Goal: Transaction & Acquisition: Purchase product/service

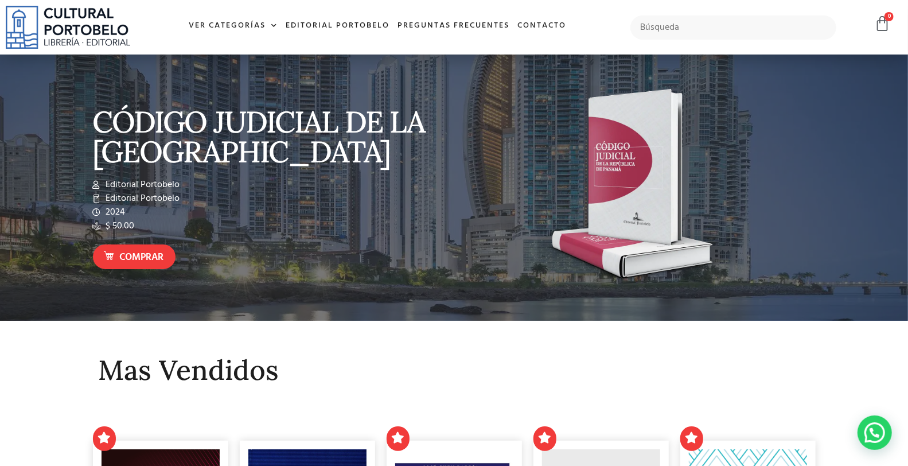
type input "u"
type input "[PERSON_NAME]"
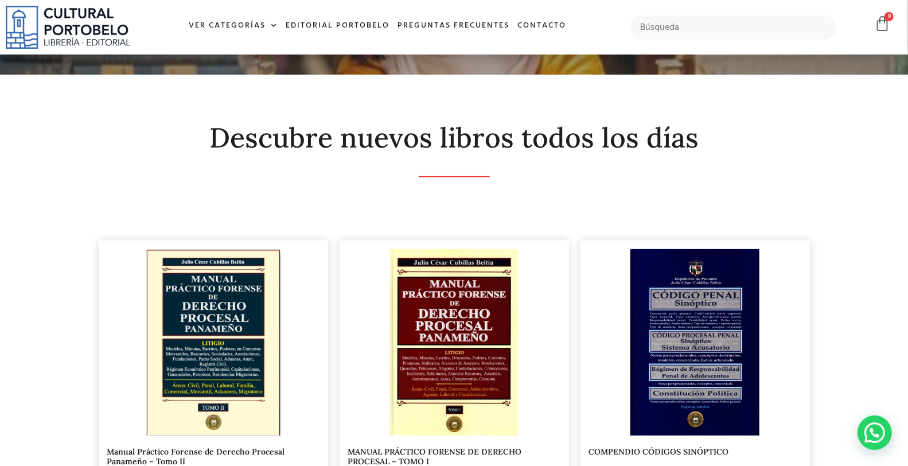
scroll to position [170, 0]
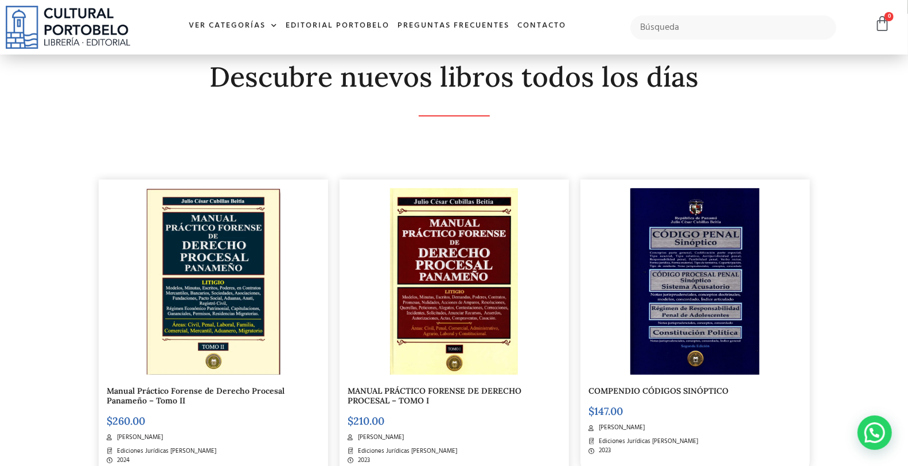
click at [209, 299] on img at bounding box center [213, 281] width 134 height 186
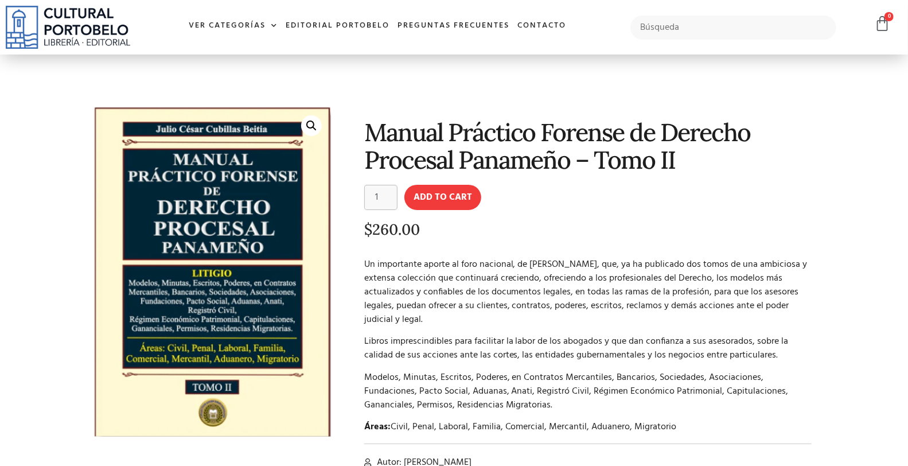
scroll to position [42, 0]
